Goal: Transaction & Acquisition: Obtain resource

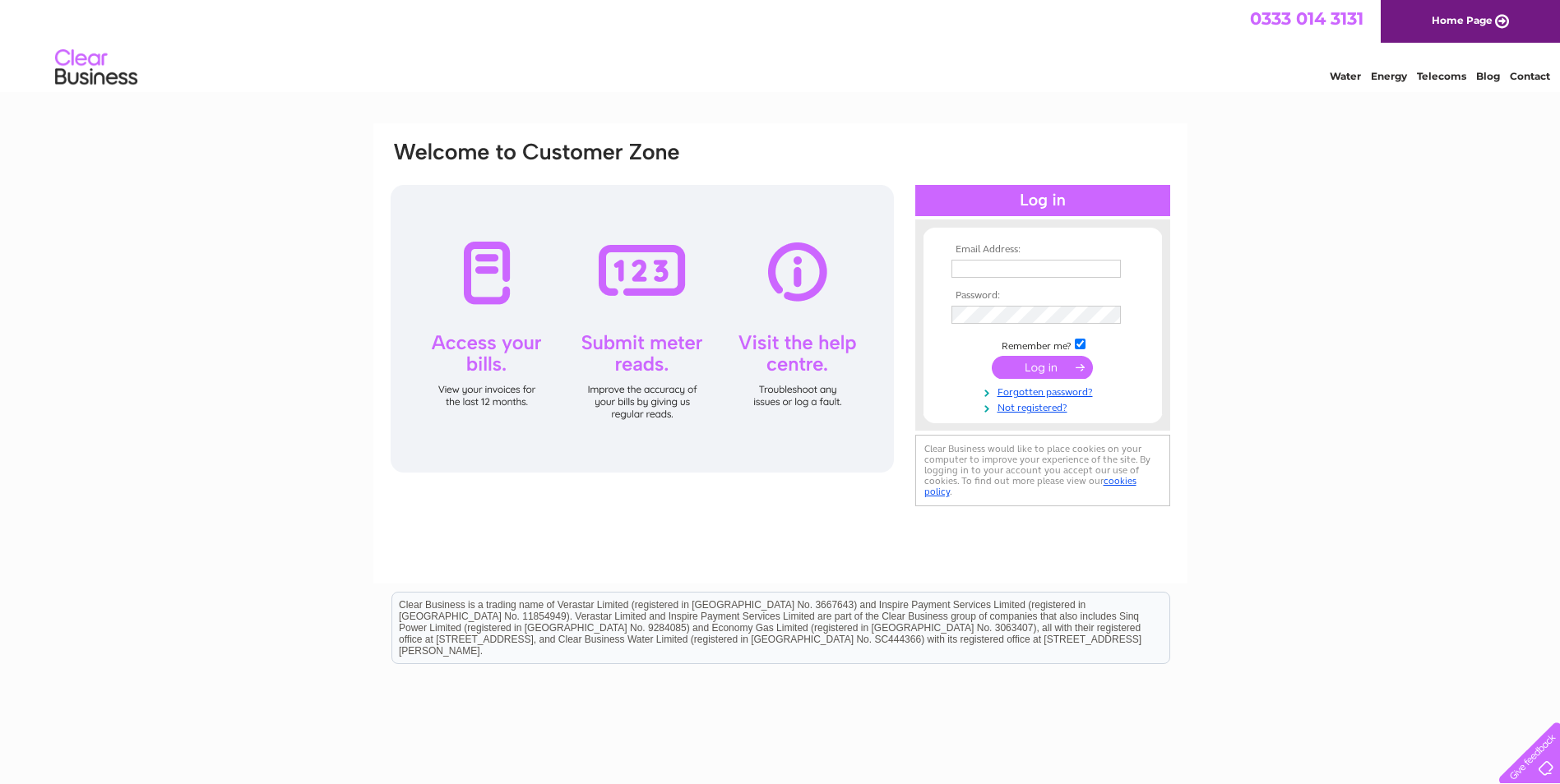
type input "[EMAIL_ADDRESS][DOMAIN_NAME]"
click at [1049, 371] on input "submit" at bounding box center [1043, 367] width 102 height 23
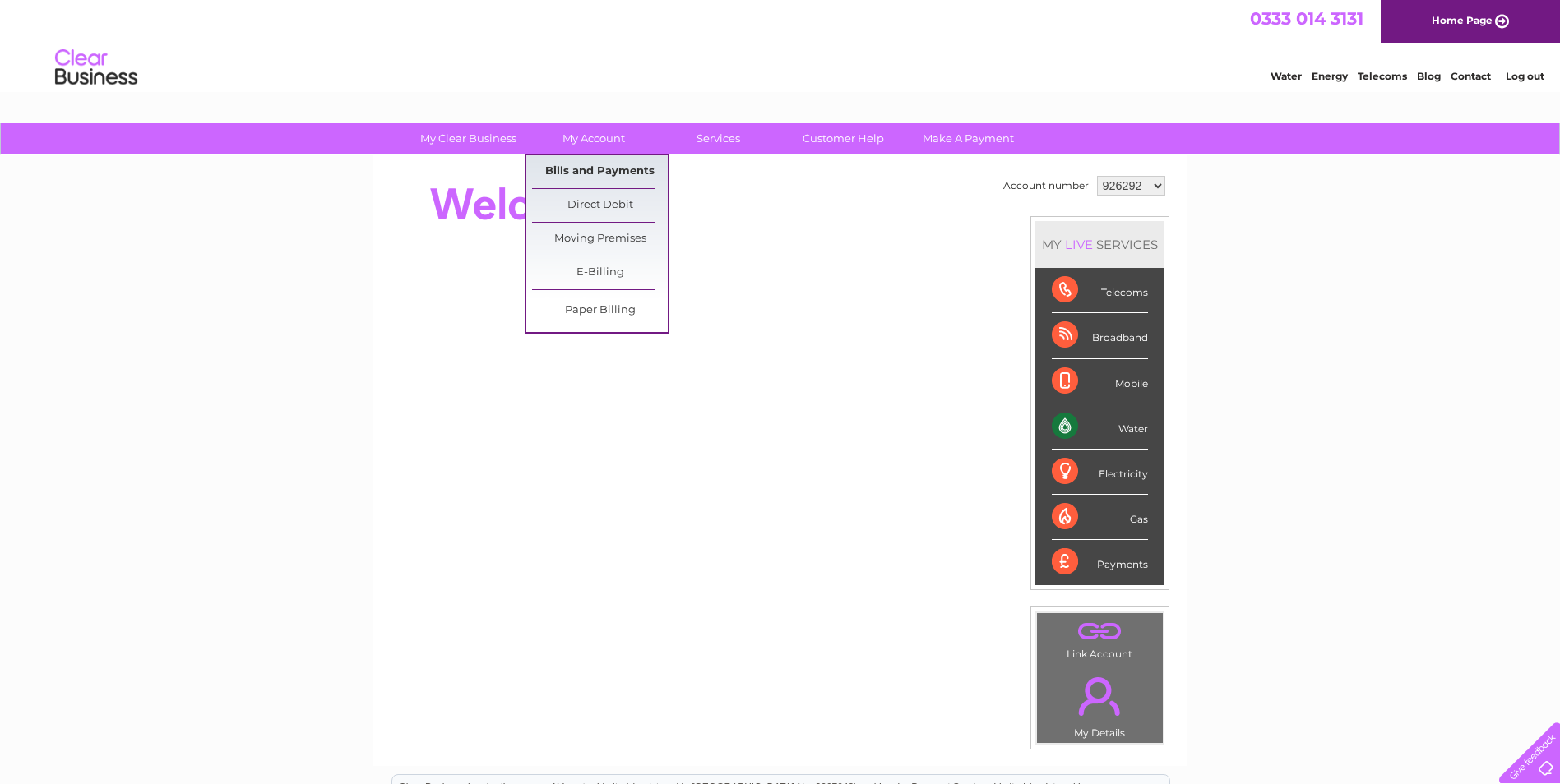
click at [588, 172] on link "Bills and Payments" at bounding box center [600, 171] width 135 height 33
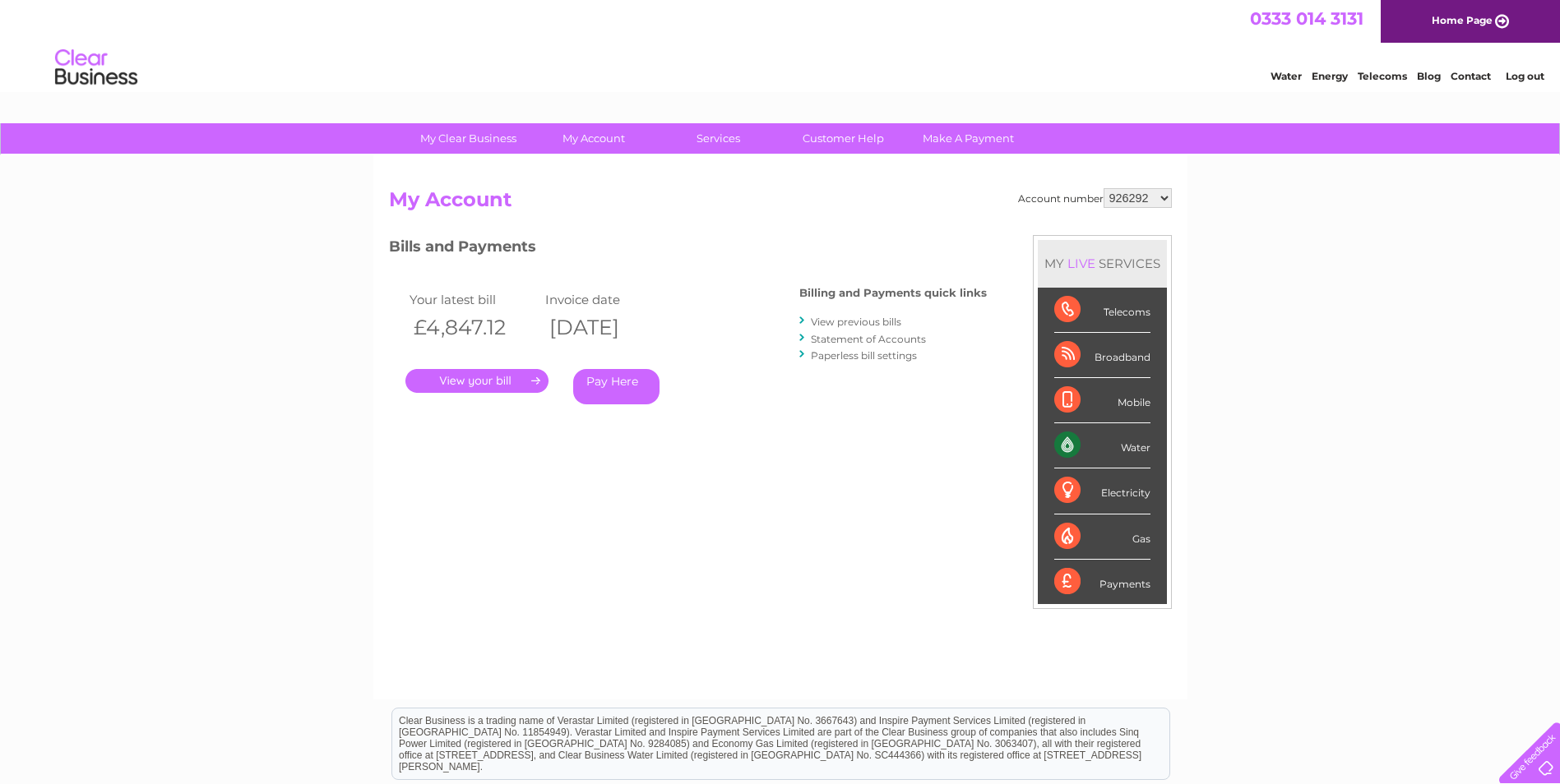
click at [471, 381] on link "." at bounding box center [477, 381] width 143 height 24
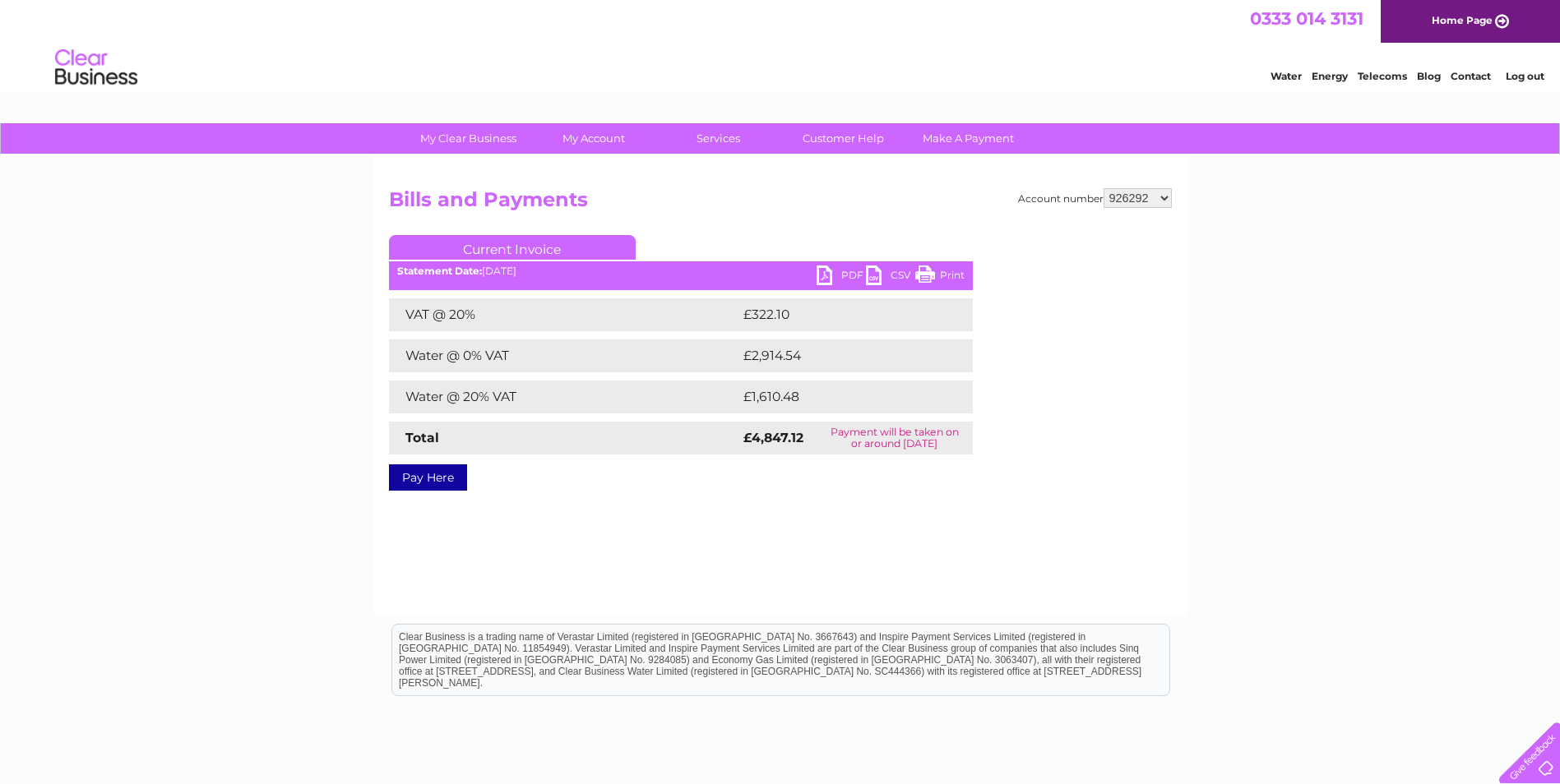
click at [835, 273] on link "PDF" at bounding box center [842, 278] width 50 height 24
